Goal: Task Accomplishment & Management: Manage account settings

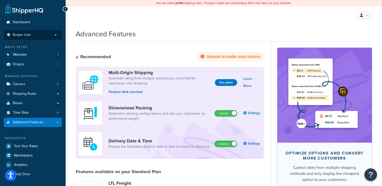
click at [57, 35] on p "Scope: Live" at bounding box center [32, 35] width 53 height 4
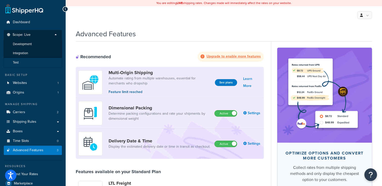
click at [53, 60] on li "Test" at bounding box center [33, 62] width 59 height 9
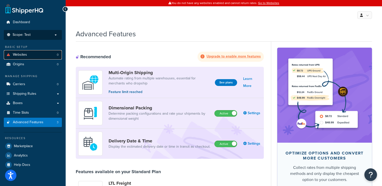
click at [19, 56] on span "Websites" at bounding box center [20, 55] width 14 height 4
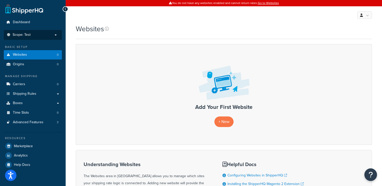
click at [55, 35] on p "Scope: Test" at bounding box center [32, 35] width 53 height 4
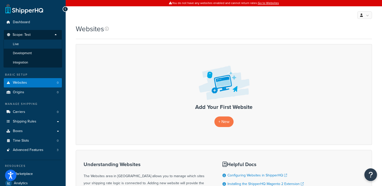
click at [49, 41] on li "Live" at bounding box center [33, 44] width 59 height 9
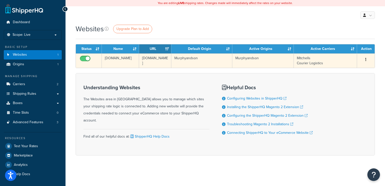
click at [115, 58] on td "[DOMAIN_NAME]" at bounding box center [120, 60] width 37 height 14
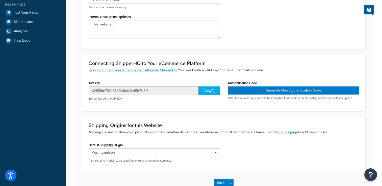
scroll to position [134, 0]
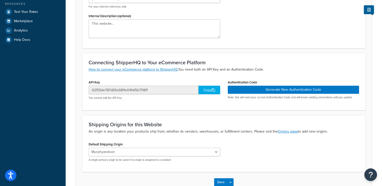
click at [210, 88] on div "Copy" at bounding box center [209, 90] width 22 height 9
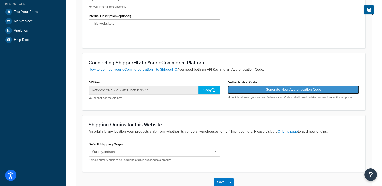
click at [287, 89] on button "Generate New Authentication Code" at bounding box center [292, 90] width 131 height 8
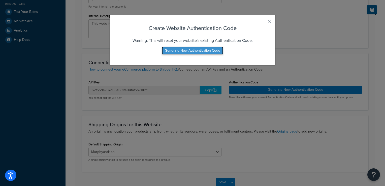
click at [191, 52] on button "Generate New Authentication Code" at bounding box center [193, 51] width 62 height 8
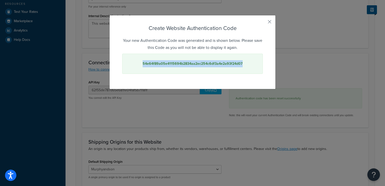
drag, startPoint x: 251, startPoint y: 64, endPoint x: 137, endPoint y: 63, distance: 114.8
click at [137, 63] on div "54e64f89a05e4115694b2834aa2ec254c6df3a4e2a93f24d07" at bounding box center [192, 64] width 141 height 20
drag, startPoint x: 137, startPoint y: 63, endPoint x: 147, endPoint y: 63, distance: 9.8
copy strong "54e64f89a05e4115694b2834aa2ec254c6df3a4e2a93f24d07"
click at [263, 23] on button "button" at bounding box center [262, 23] width 1 height 1
